Goal: Register for event/course

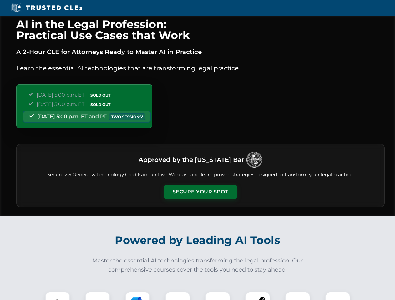
click at [200, 192] on button "Secure Your Spot" at bounding box center [200, 192] width 73 height 14
click at [58, 296] on img at bounding box center [57, 304] width 18 height 18
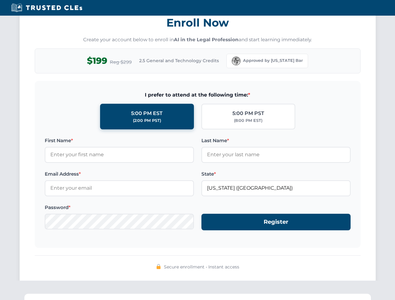
scroll to position [614, 0]
